Goal: Task Accomplishment & Management: Manage account settings

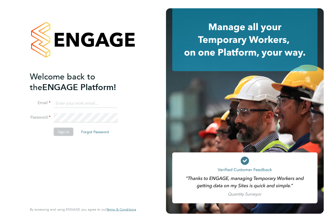
type input "kira@axcis.co.uk"
click at [58, 132] on button "Sign In" at bounding box center [64, 131] width 20 height 8
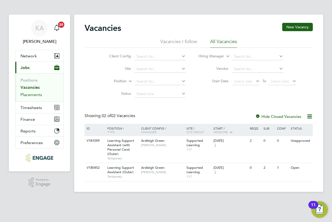
click at [27, 95] on link "Placements" at bounding box center [31, 94] width 22 height 5
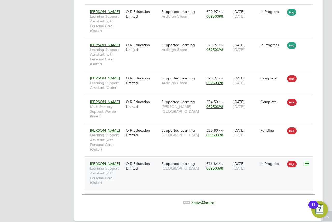
click at [139, 169] on div "O R Education Limited" at bounding box center [142, 165] width 36 height 15
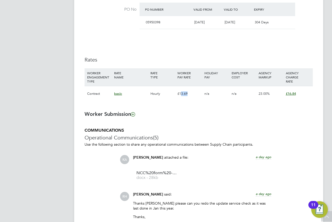
drag, startPoint x: 192, startPoint y: 92, endPoint x: 180, endPoint y: 94, distance: 11.8
click at [180, 94] on div "£13.69" at bounding box center [189, 93] width 27 height 15
drag, startPoint x: 179, startPoint y: 93, endPoint x: 187, endPoint y: 92, distance: 7.6
click at [187, 92] on div "£13.69" at bounding box center [189, 93] width 27 height 15
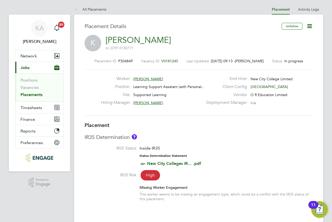
click at [307, 26] on icon at bounding box center [309, 26] width 6 height 6
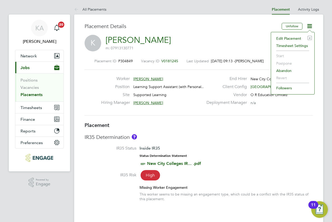
click at [297, 39] on li "Edit Placement e" at bounding box center [292, 38] width 38 height 7
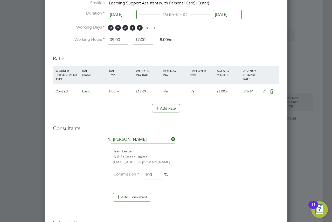
scroll to position [311, 0]
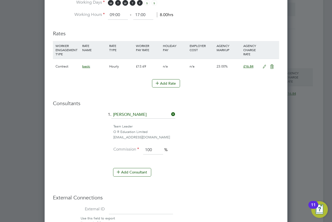
click at [264, 66] on icon at bounding box center [264, 67] width 6 height 4
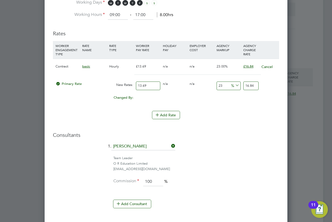
drag, startPoint x: 148, startPoint y: 84, endPoint x: 118, endPoint y: 80, distance: 30.3
click at [126, 83] on div "Primary Rate New Rates: 13.69 0 n/a 0 n/a 23 0 % 16.84" at bounding box center [166, 86] width 226 height 14
type input "1"
type input "1.23"
type input "15"
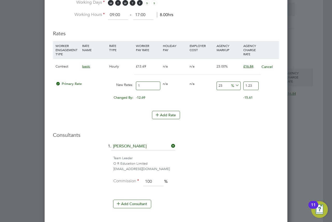
type input "18.45"
type input "15.5"
type input "19.065"
type input "15.54"
type input "19.1142"
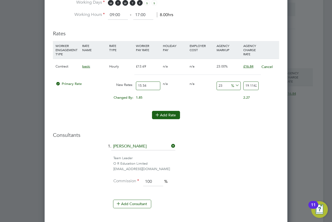
type input "15.54"
click at [161, 115] on button "Add Rate" at bounding box center [166, 115] width 28 height 8
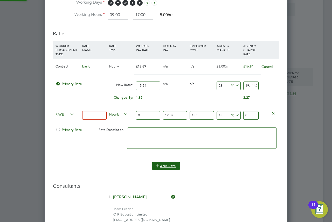
scroll to position [647, 243]
click at [275, 113] on icon at bounding box center [273, 113] width 4 height 4
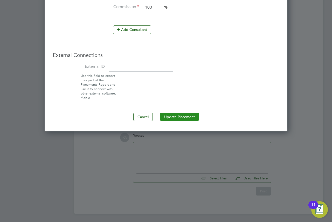
click at [179, 113] on button "Update Placement" at bounding box center [179, 116] width 39 height 8
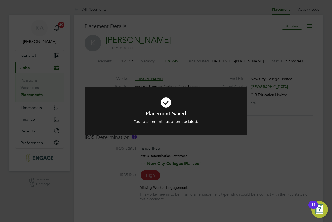
click at [197, 166] on div "Placement Saved Your placement has been updated. Cancel Okay" at bounding box center [166, 111] width 332 height 222
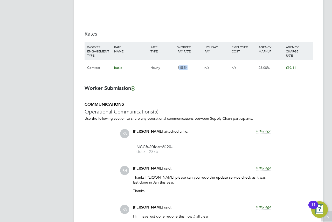
drag, startPoint x: 189, startPoint y: 68, endPoint x: 179, endPoint y: 68, distance: 10.1
click at [179, 68] on div "£15.54" at bounding box center [189, 67] width 27 height 15
copy div "15.54"
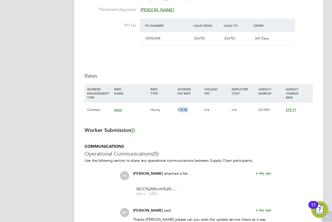
scroll to position [285, 0]
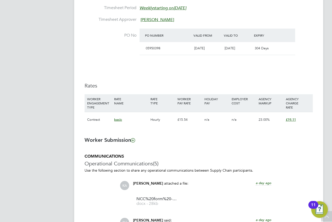
click at [192, 149] on ng-form "Placement IR35 Determination IR35 Status Inside IR35 Status Determination State…" at bounding box center [198, 116] width 228 height 558
click at [223, 72] on div "Details Start Date 29 Sep 2025 DAYS (200 working days) Finish Date 03 Jul 2026 …" at bounding box center [198, 37] width 228 height 190
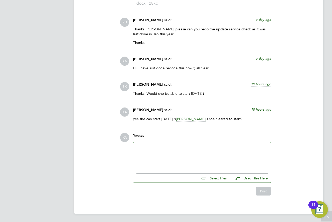
scroll to position [485, 0]
click at [196, 148] on div at bounding box center [201, 156] width 131 height 22
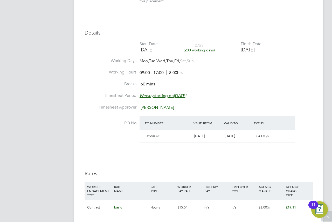
scroll to position [148, 0]
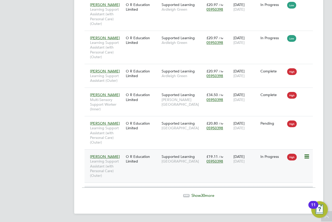
click at [135, 163] on div "O R Education Limited" at bounding box center [142, 158] width 36 height 15
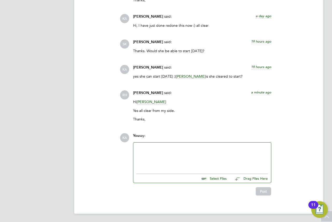
click at [171, 155] on div at bounding box center [201, 156] width 131 height 22
click at [167, 151] on div at bounding box center [201, 156] width 131 height 22
